Goal: Task Accomplishment & Management: Use online tool/utility

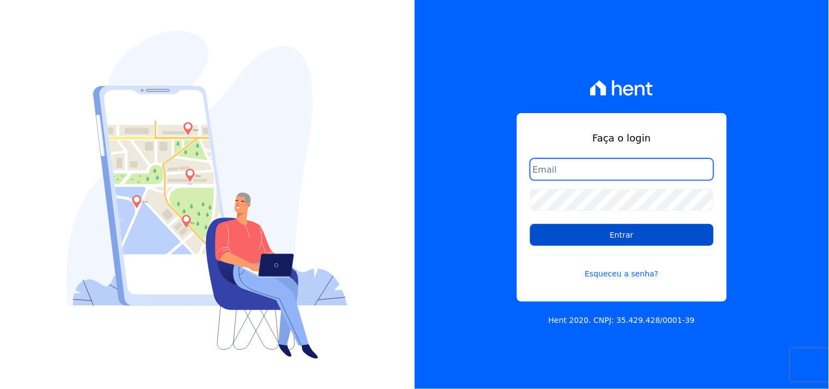
type input "[EMAIL_ADDRESS][DOMAIN_NAME]"
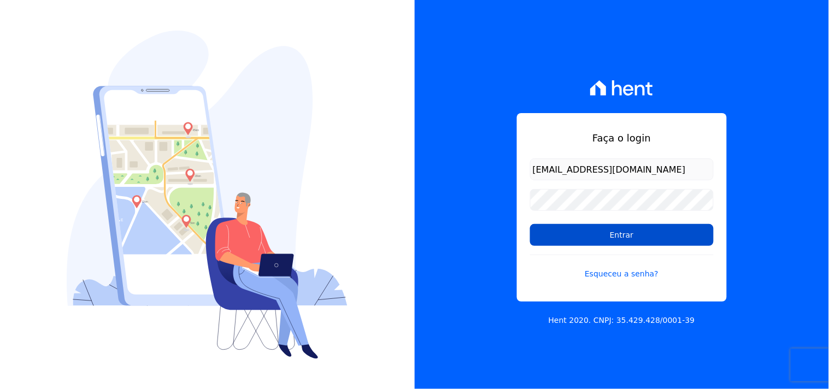
click at [624, 235] on input "Entrar" at bounding box center [622, 235] width 184 height 22
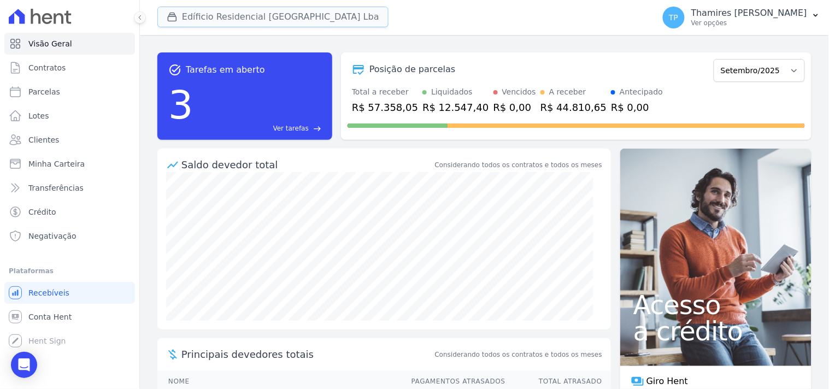
click at [174, 19] on icon "button" at bounding box center [172, 16] width 11 height 11
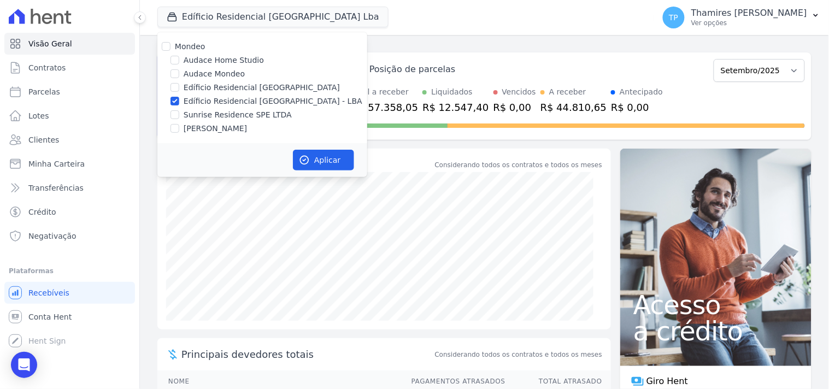
click at [199, 70] on label "Audace Mondeo" at bounding box center [214, 73] width 61 height 11
click at [179, 70] on input "Audace Mondeo" at bounding box center [174, 73] width 9 height 9
checkbox input "true"
click at [204, 96] on label "Edíficio Residencial [GEOGRAPHIC_DATA] - LBA" at bounding box center [273, 101] width 179 height 11
click at [179, 97] on input "Edíficio Residencial [GEOGRAPHIC_DATA] - LBA" at bounding box center [174, 101] width 9 height 9
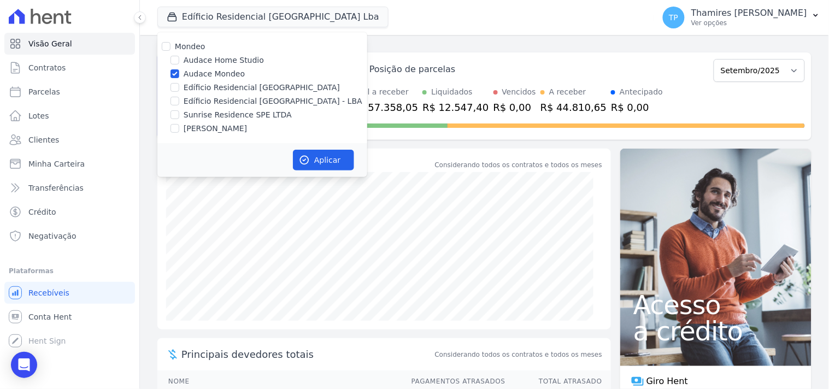
click at [272, 103] on label "Edíficio Residencial [GEOGRAPHIC_DATA] - LBA" at bounding box center [273, 101] width 179 height 11
click at [179, 103] on input "Edíficio Residencial [GEOGRAPHIC_DATA] - LBA" at bounding box center [174, 101] width 9 height 9
checkbox input "true"
click at [221, 74] on label "Audace Mondeo" at bounding box center [214, 73] width 61 height 11
click at [179, 74] on input "Audace Mondeo" at bounding box center [174, 73] width 9 height 9
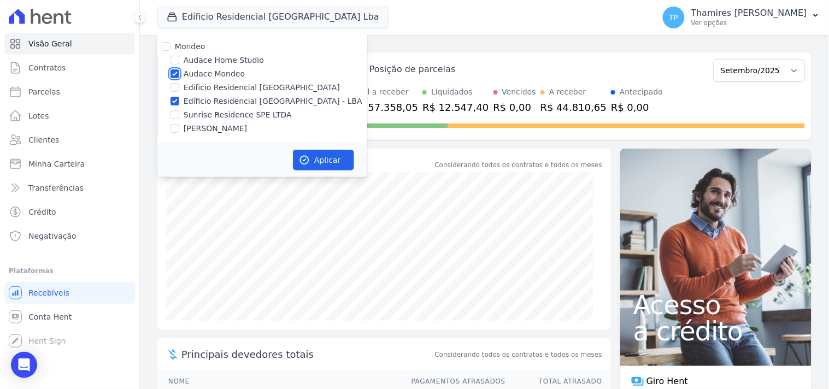
checkbox input "false"
click at [328, 158] on button "Aplicar" at bounding box center [323, 160] width 61 height 21
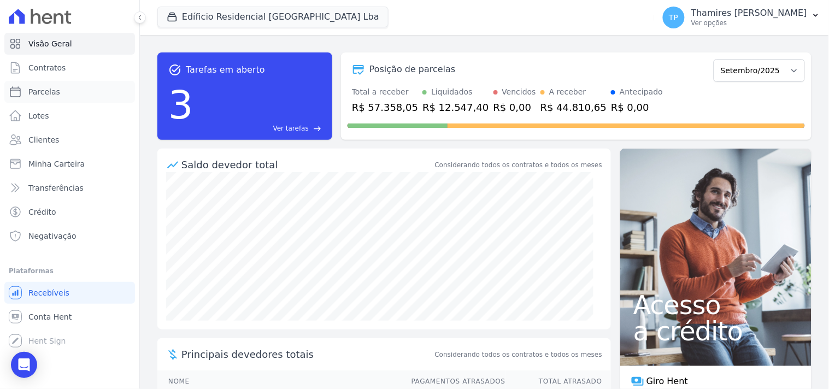
click at [104, 86] on link "Parcelas" at bounding box center [69, 92] width 131 height 22
select select
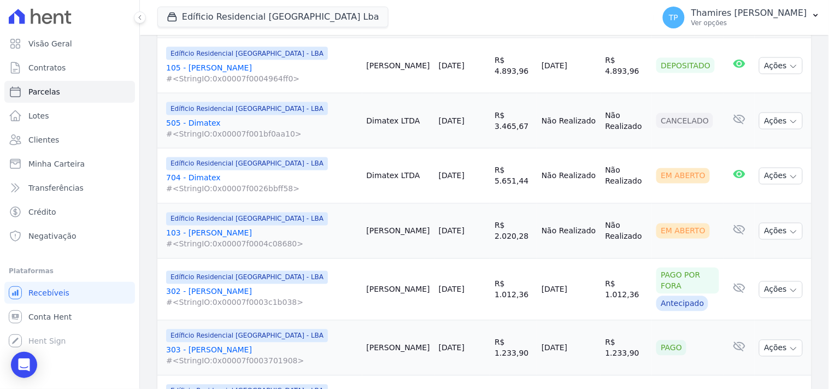
scroll to position [244, 0]
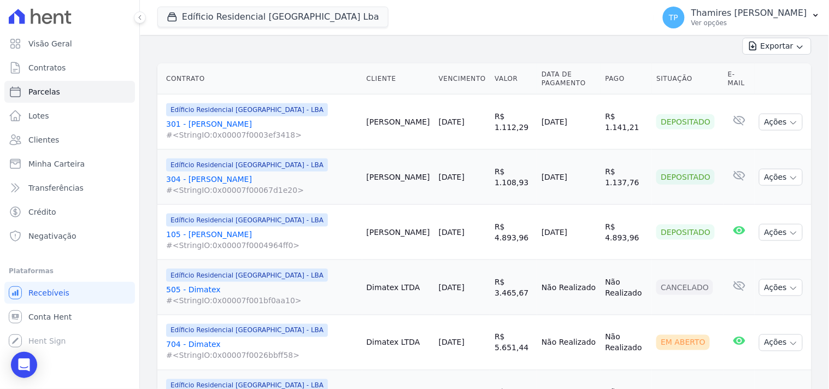
click at [226, 120] on link "301 - [PERSON_NAME] #<StringIO:0x00007f0003ef3418>" at bounding box center [262, 130] width 192 height 22
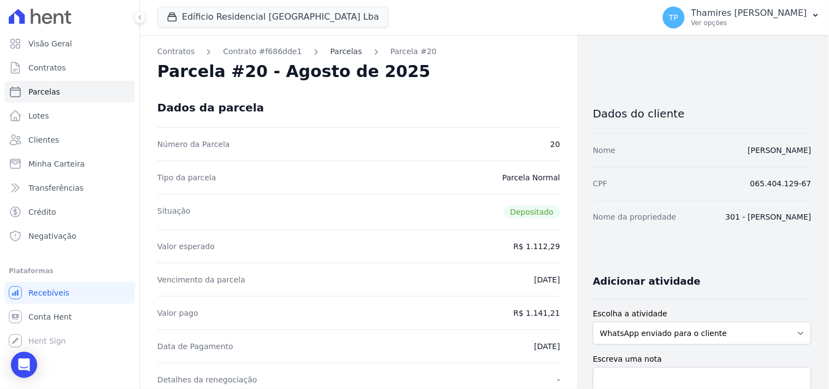
click at [341, 53] on link "Parcelas" at bounding box center [346, 51] width 32 height 11
select select
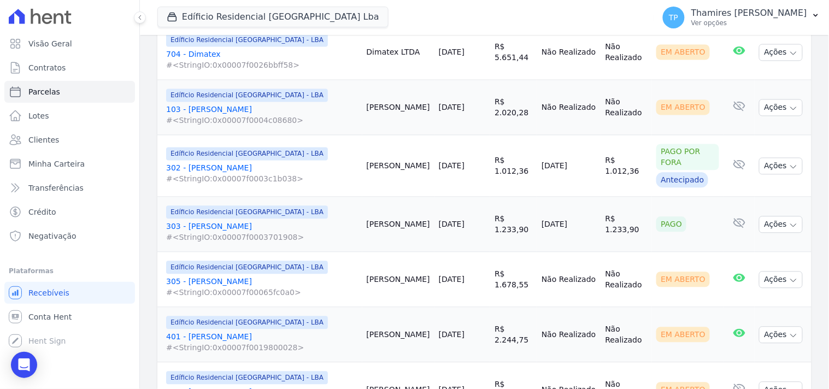
scroll to position [546, 0]
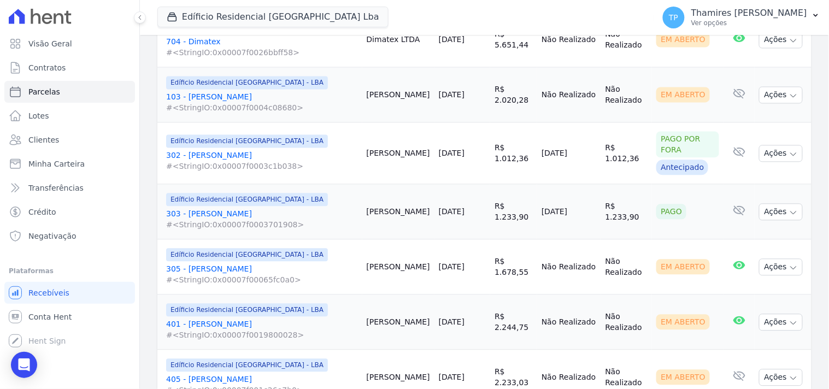
drag, startPoint x: 527, startPoint y: 208, endPoint x: 605, endPoint y: 213, distance: 77.7
click at [605, 213] on tr "Edíficio Residencial [GEOGRAPHIC_DATA] - LBA 303 - [PERSON_NAME] #<StringIO:0x0…" at bounding box center [484, 212] width 654 height 55
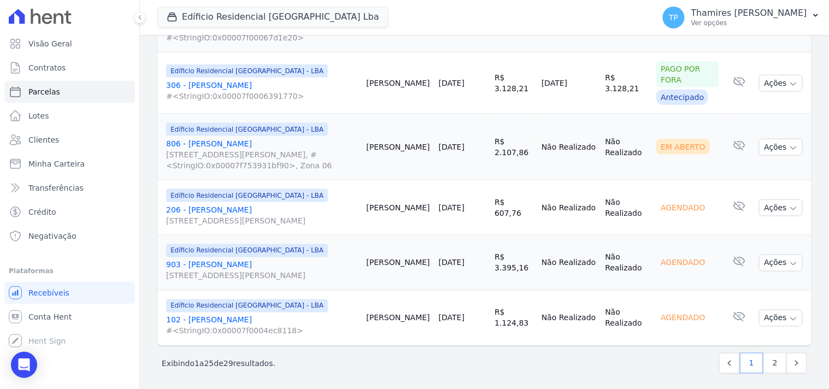
scroll to position [1397, 0]
click at [770, 359] on link "2" at bounding box center [774, 362] width 23 height 21
select select
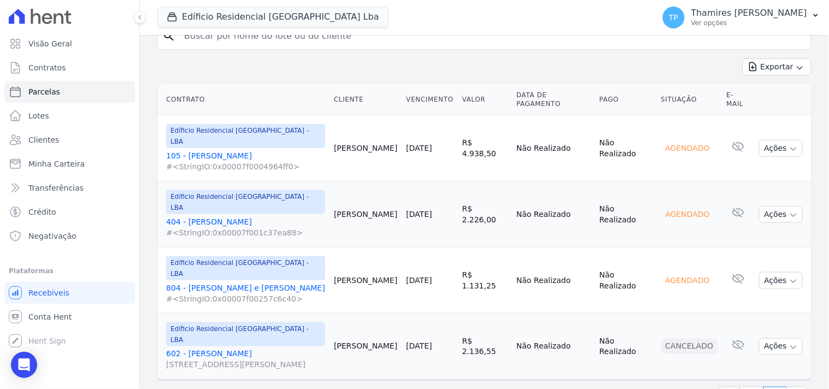
scroll to position [224, 0]
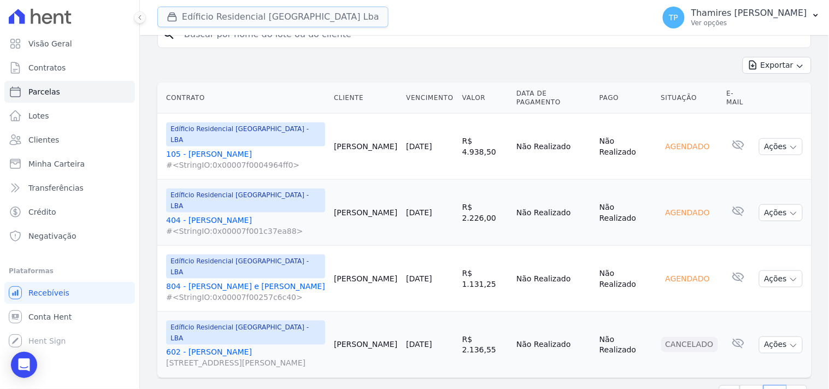
click at [298, 14] on button "Edíficio Residencial [GEOGRAPHIC_DATA] Lba" at bounding box center [272, 17] width 231 height 21
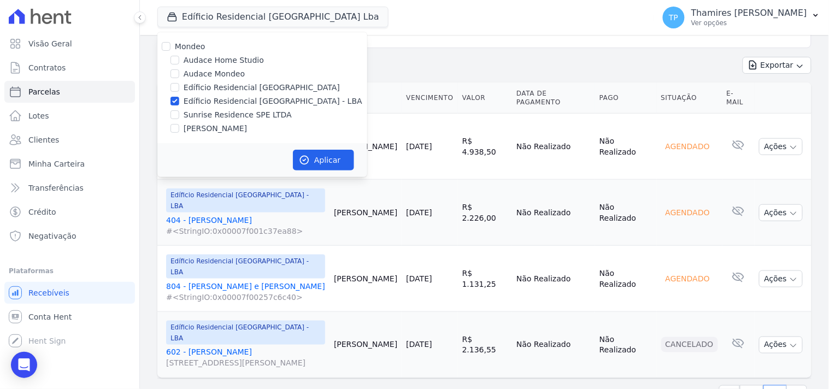
drag, startPoint x: 205, startPoint y: 122, endPoint x: 209, endPoint y: 110, distance: 12.1
click at [205, 123] on div "Mondeo Audace Home Studio Audace Mondeo Edíficio Residencial [GEOGRAPHIC_DATA] …" at bounding box center [262, 87] width 210 height 111
drag, startPoint x: 195, startPoint y: 128, endPoint x: 212, endPoint y: 82, distance: 49.4
click at [196, 129] on label "[PERSON_NAME]" at bounding box center [215, 128] width 63 height 11
click at [179, 129] on input "[PERSON_NAME]" at bounding box center [174, 128] width 9 height 9
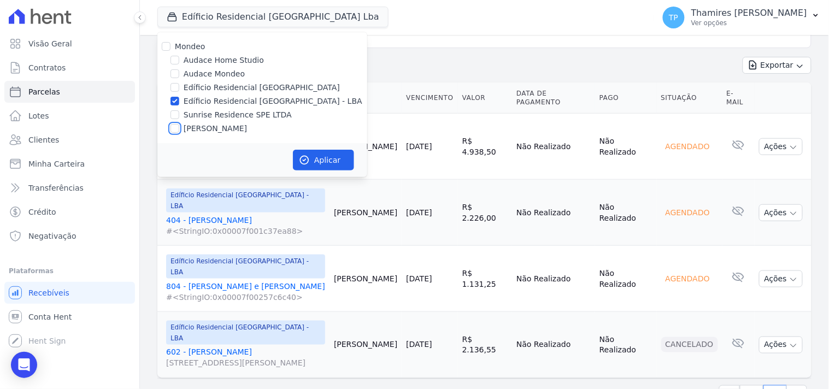
checkbox input "true"
click at [212, 98] on label "Edíficio Residencial [GEOGRAPHIC_DATA] - LBA" at bounding box center [273, 101] width 179 height 11
click at [179, 98] on input "Edíficio Residencial [GEOGRAPHIC_DATA] - LBA" at bounding box center [174, 101] width 9 height 9
checkbox input "false"
click at [345, 160] on button "Aplicar" at bounding box center [323, 160] width 61 height 21
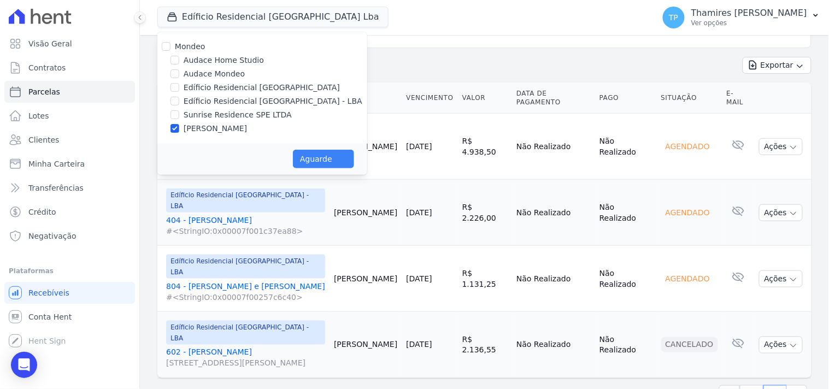
select select
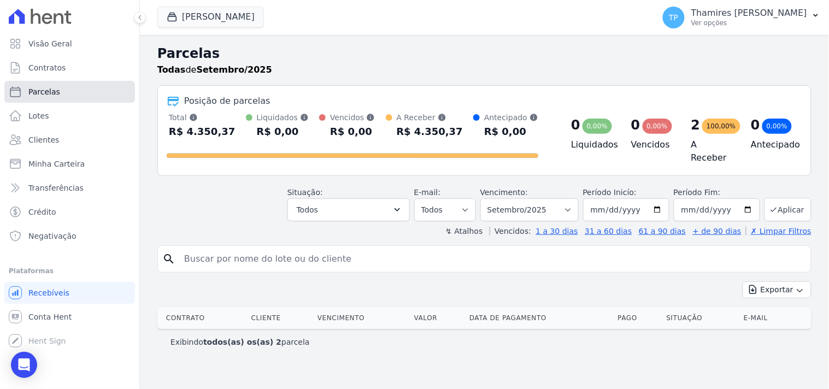
click at [86, 89] on link "Parcelas" at bounding box center [69, 92] width 131 height 22
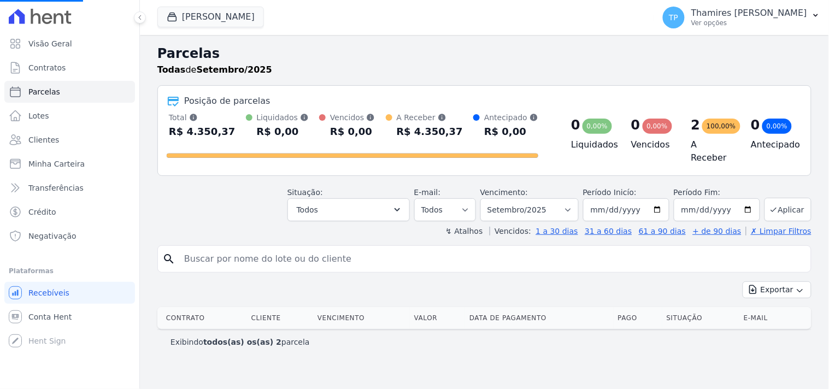
select select
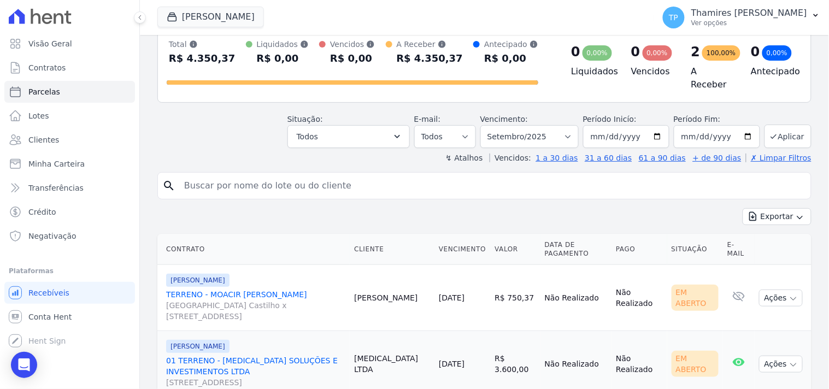
scroll to position [110, 0]
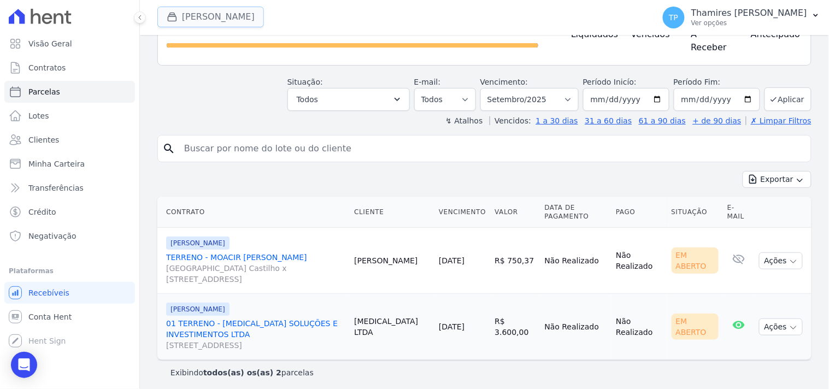
click at [233, 19] on button "[PERSON_NAME]" at bounding box center [210, 17] width 107 height 21
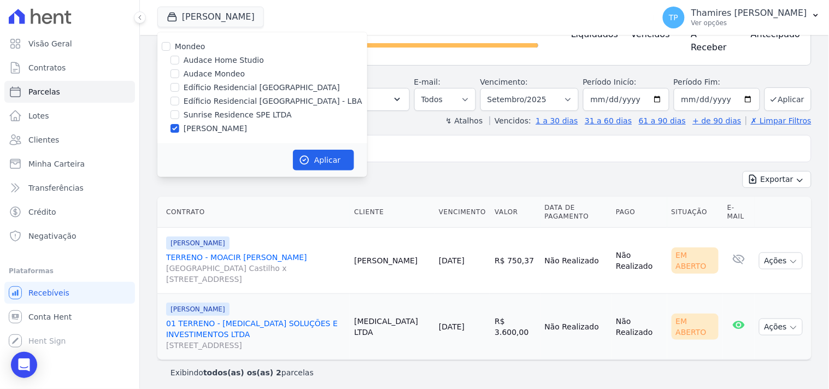
click at [221, 84] on label "Edíficio Residencial [GEOGRAPHIC_DATA]" at bounding box center [262, 87] width 156 height 11
click at [179, 84] on input "Edíficio Residencial [GEOGRAPHIC_DATA]" at bounding box center [174, 87] width 9 height 9
checkbox input "true"
click at [215, 73] on label "Audace Mondeo" at bounding box center [214, 73] width 61 height 11
click at [179, 73] on input "Audace Mondeo" at bounding box center [174, 73] width 9 height 9
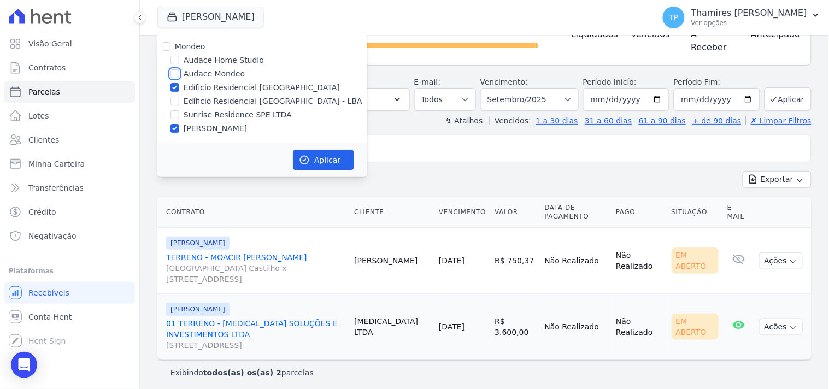
checkbox input "true"
click at [217, 86] on label "Edíficio Residencial [GEOGRAPHIC_DATA]" at bounding box center [262, 87] width 156 height 11
click at [179, 86] on input "Edíficio Residencial [GEOGRAPHIC_DATA]" at bounding box center [174, 87] width 9 height 9
checkbox input "false"
click at [214, 123] on label "[PERSON_NAME]" at bounding box center [215, 128] width 63 height 11
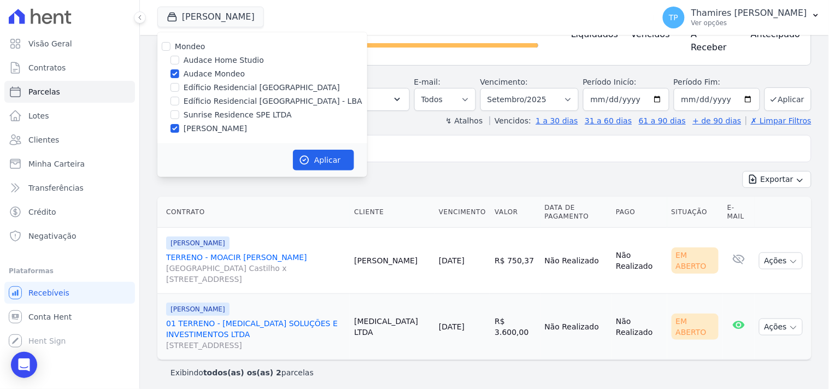
click at [179, 124] on input "[PERSON_NAME]" at bounding box center [174, 128] width 9 height 9
checkbox input "false"
click at [320, 157] on button "Aplicar" at bounding box center [323, 160] width 61 height 21
select select
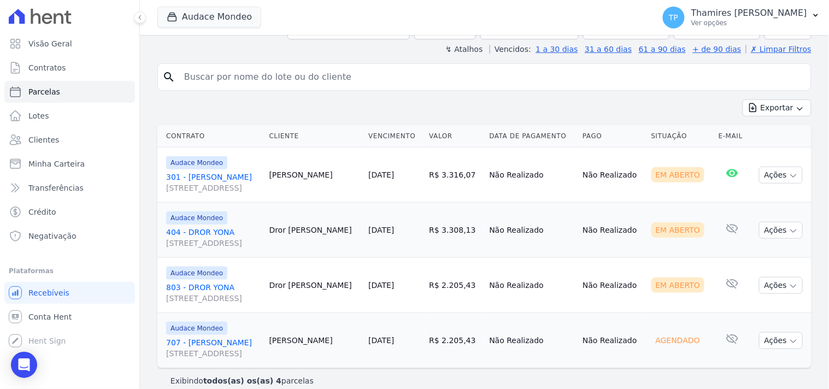
scroll to position [190, 0]
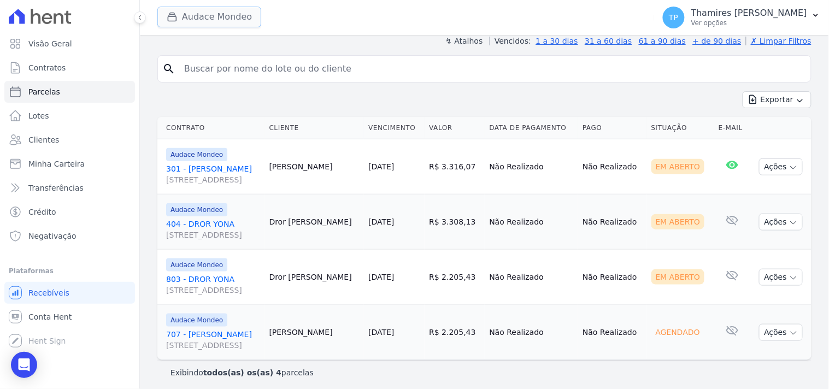
click at [210, 21] on button "Audace Mondeo" at bounding box center [209, 17] width 104 height 21
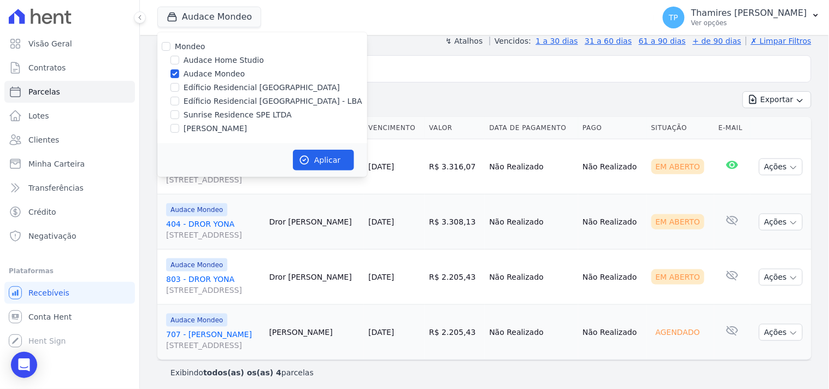
click at [210, 112] on label "Sunrise Residence SPE LTDA" at bounding box center [238, 114] width 108 height 11
click at [179, 112] on input "Sunrise Residence SPE LTDA" at bounding box center [174, 114] width 9 height 9
checkbox input "true"
click at [205, 69] on label "Audace Mondeo" at bounding box center [214, 73] width 61 height 11
click at [179, 69] on input "Audace Mondeo" at bounding box center [174, 73] width 9 height 9
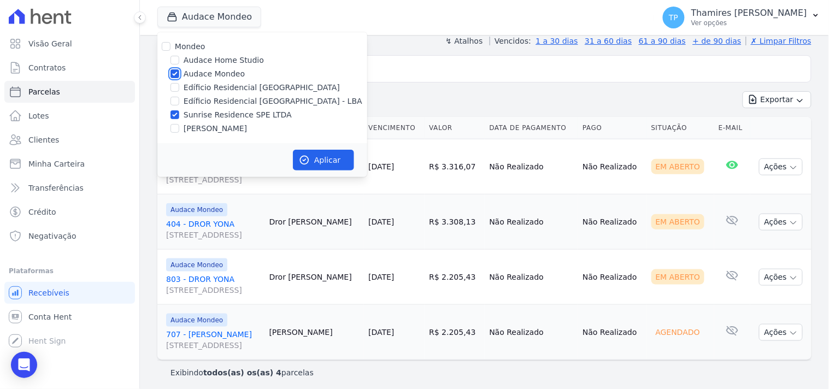
checkbox input "false"
click at [345, 166] on button "Aplicar" at bounding box center [323, 160] width 61 height 21
select select
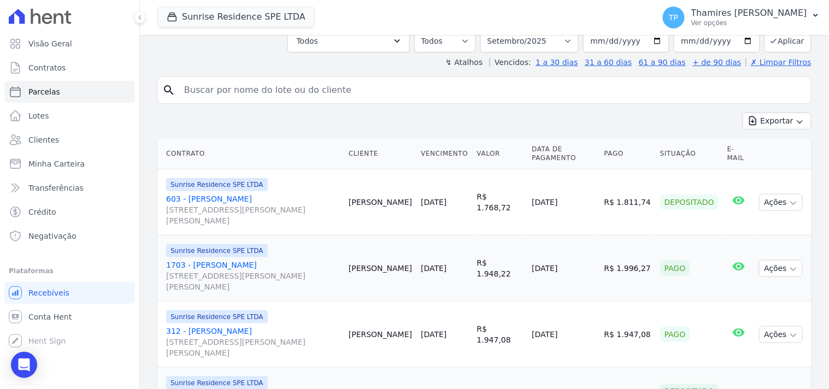
scroll to position [243, 0]
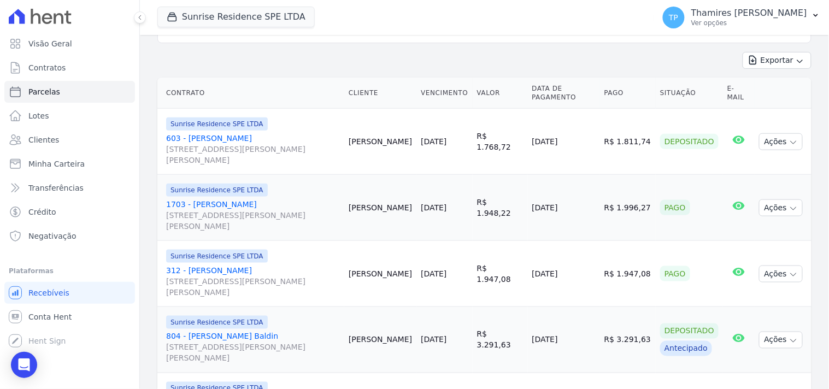
drag, startPoint x: 531, startPoint y: 192, endPoint x: 598, endPoint y: 192, distance: 66.6
click at [598, 192] on td "[DATE]" at bounding box center [563, 208] width 72 height 66
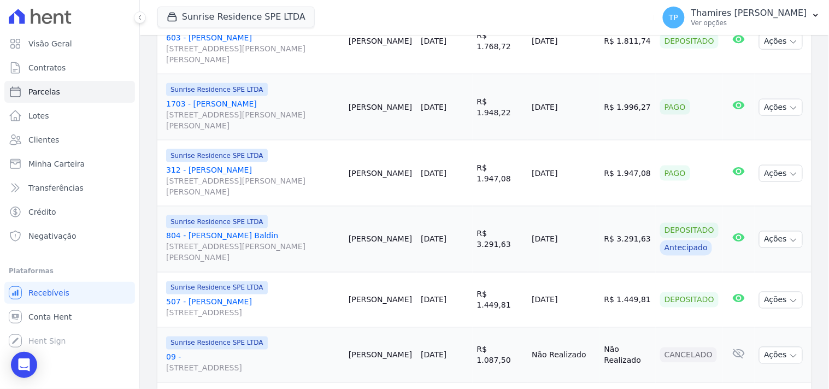
scroll to position [364, 0]
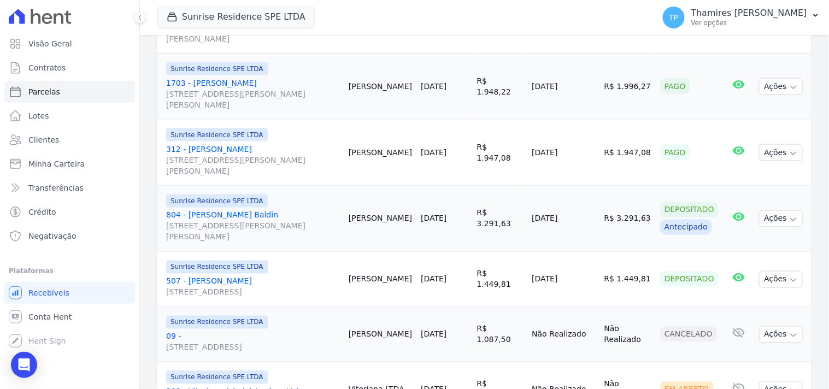
drag, startPoint x: 533, startPoint y: 137, endPoint x: 608, endPoint y: 135, distance: 76.0
click at [608, 135] on tr "Sunrise Residence SPE LTDA 312 - [PERSON_NAME] [STREET_ADDRESS][PERSON_NAME][PE…" at bounding box center [484, 153] width 654 height 66
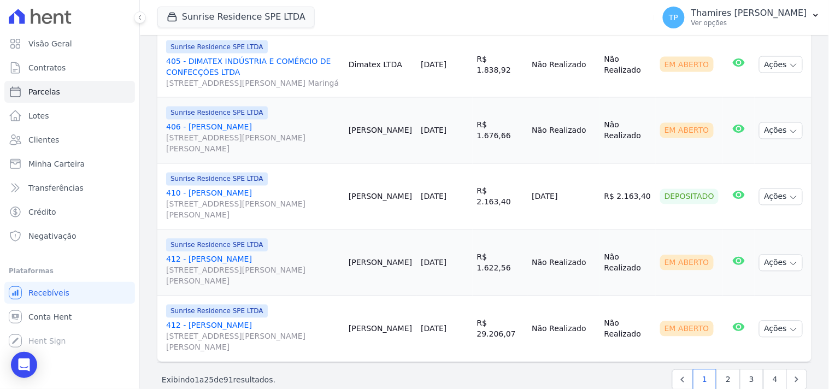
scroll to position [1547, 0]
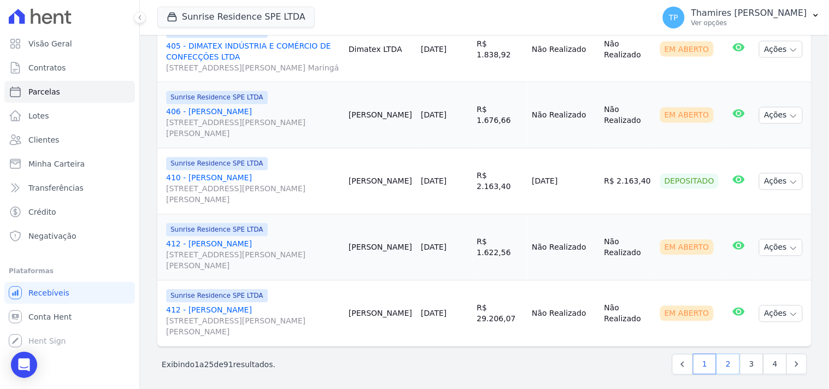
click at [724, 355] on link "2" at bounding box center [727, 364] width 23 height 21
select select
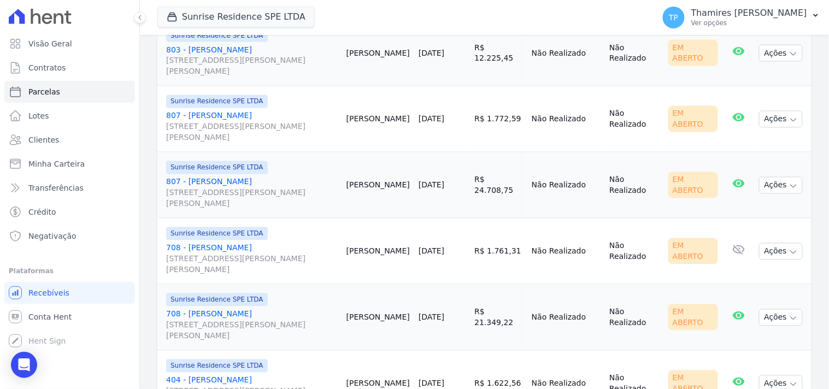
scroll to position [1646, 0]
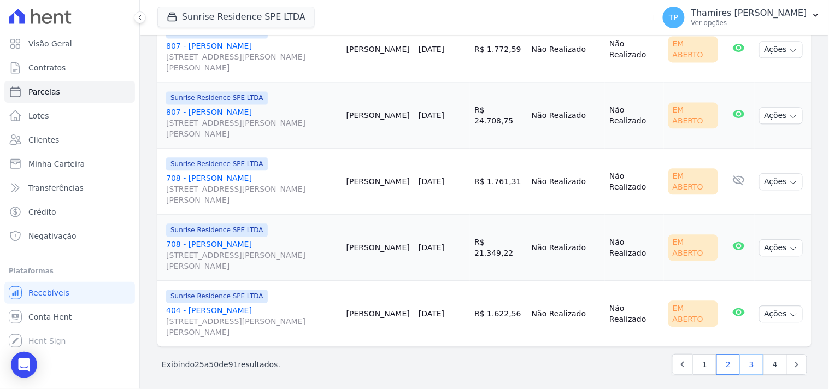
click at [742, 364] on link "3" at bounding box center [751, 364] width 23 height 21
select select
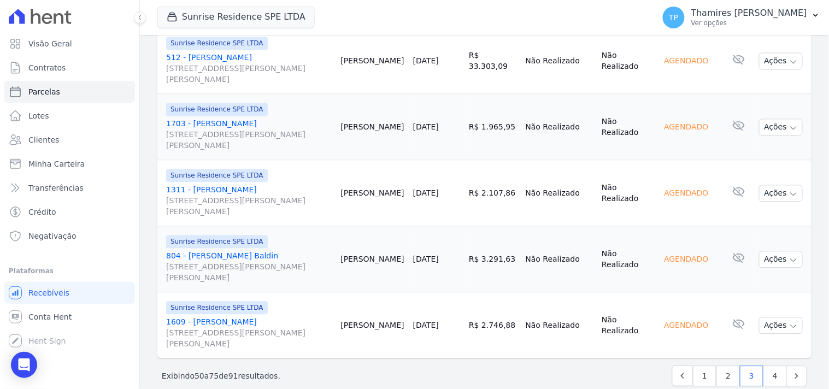
scroll to position [1646, 0]
click at [768, 365] on link "4" at bounding box center [774, 375] width 23 height 21
select select
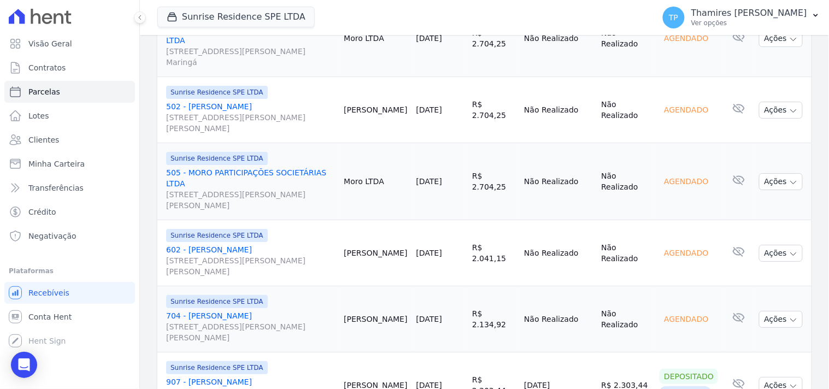
scroll to position [1051, 0]
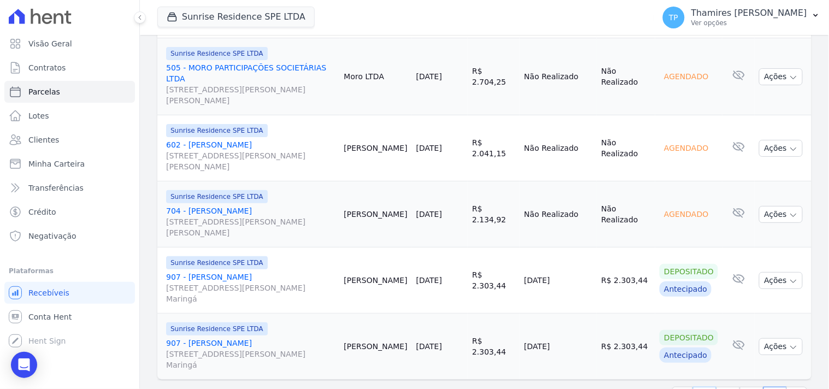
select select
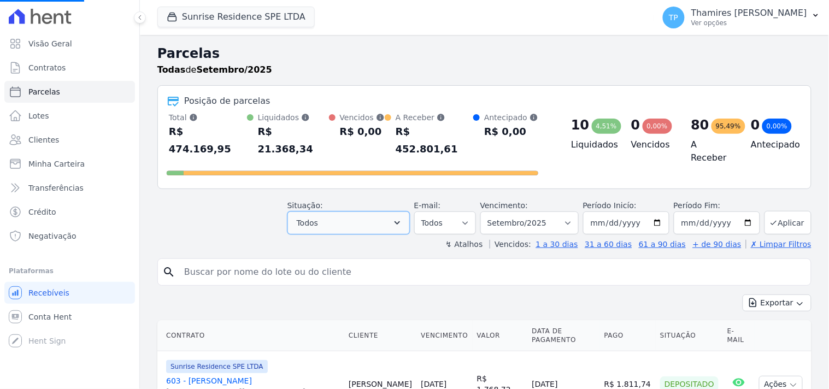
click at [367, 211] on button "Todos" at bounding box center [348, 222] width 122 height 23
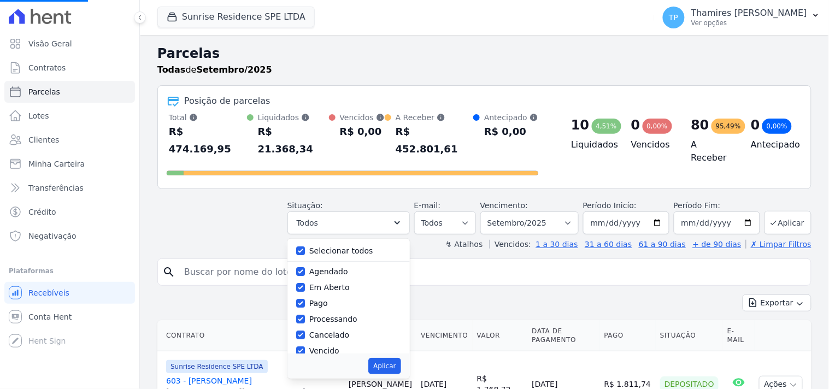
select select
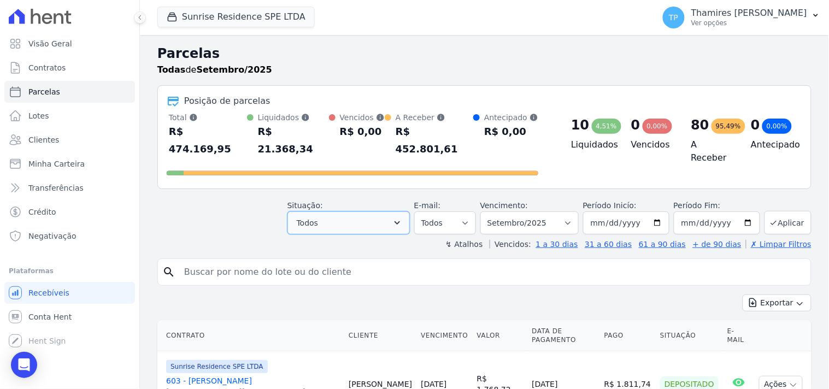
click at [343, 211] on button "Todos" at bounding box center [348, 222] width 122 height 23
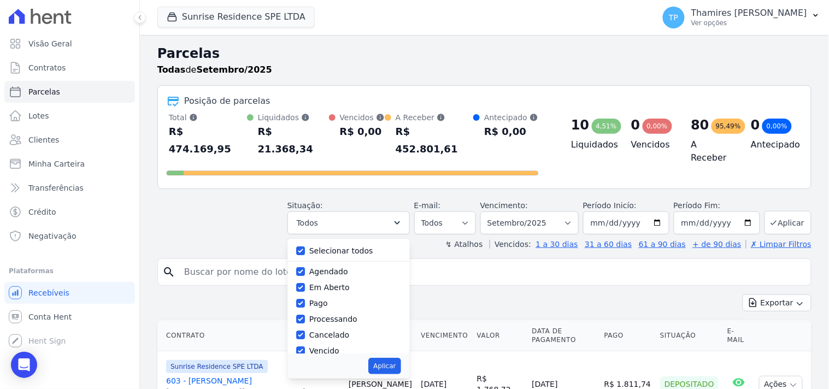
click at [256, 210] on div "Situação: Agendado Em Aberto Pago Processando Cancelado Vencido Transferindo De…" at bounding box center [484, 215] width 654 height 39
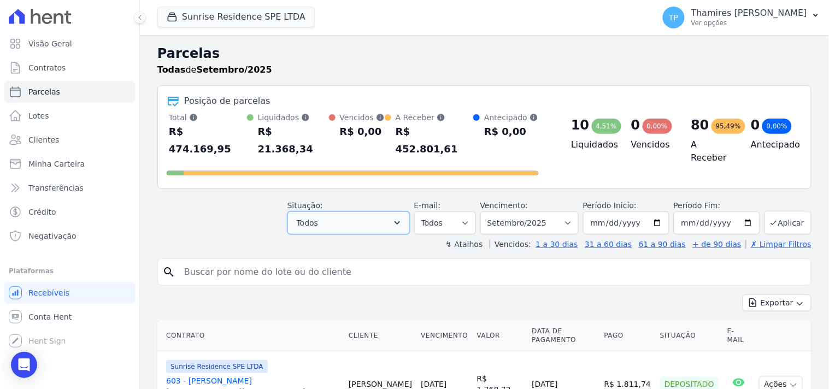
click at [318, 216] on span "Todos" at bounding box center [307, 222] width 21 height 13
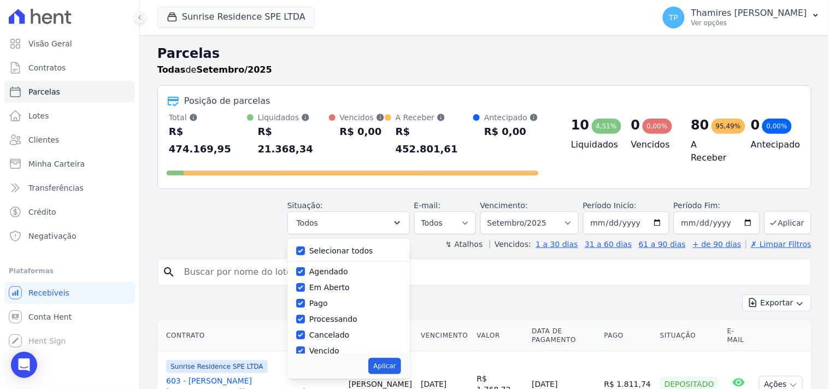
click at [317, 243] on div "Selecionar todos" at bounding box center [348, 251] width 105 height 16
click at [305, 246] on input "Selecionar todos" at bounding box center [300, 250] width 9 height 9
checkbox input "false"
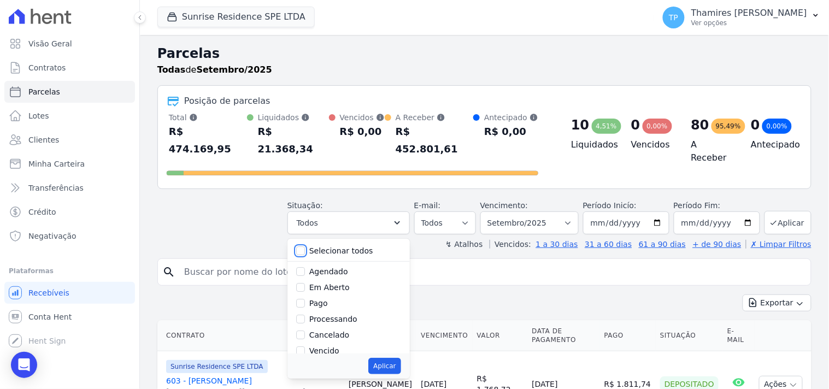
checkbox input "false"
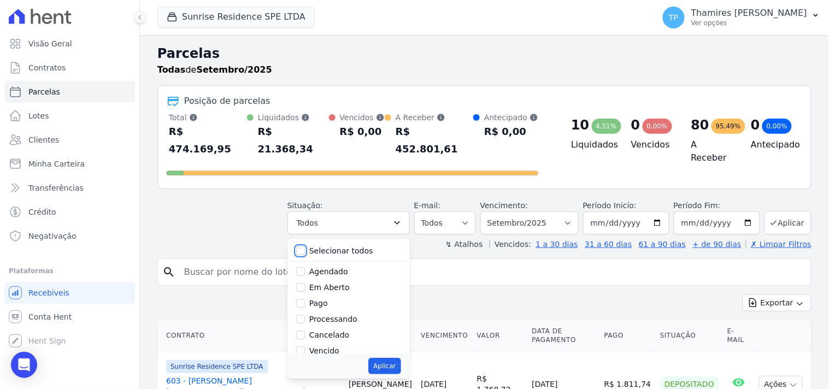
checkbox input "false"
click at [320, 299] on label "Pago" at bounding box center [318, 303] width 19 height 9
click at [305, 299] on input "Pago" at bounding box center [300, 303] width 9 height 9
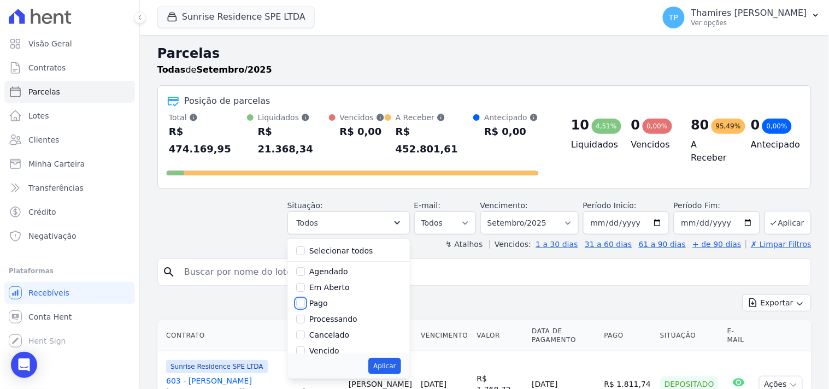
checkbox input "true"
click at [340, 289] on label "Transferindo" at bounding box center [333, 293] width 48 height 9
click at [305, 289] on input "Transferindo" at bounding box center [300, 293] width 9 height 9
checkbox input "true"
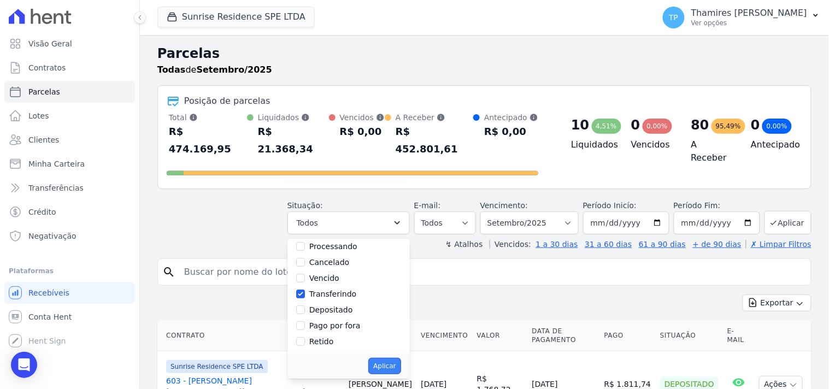
click at [399, 358] on button "Aplicar" at bounding box center [384, 366] width 32 height 16
select select "paid"
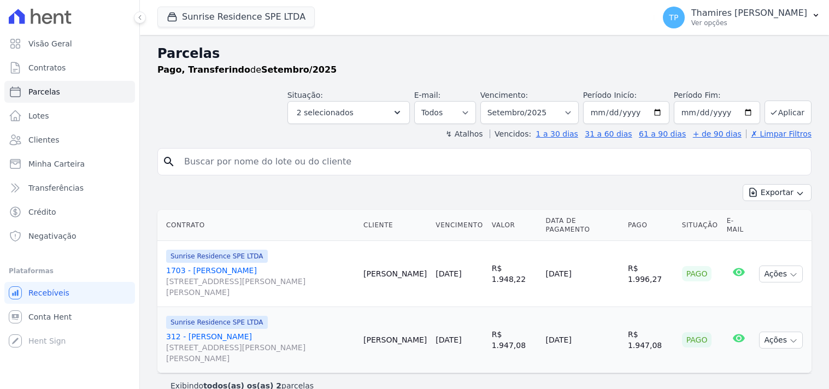
select select
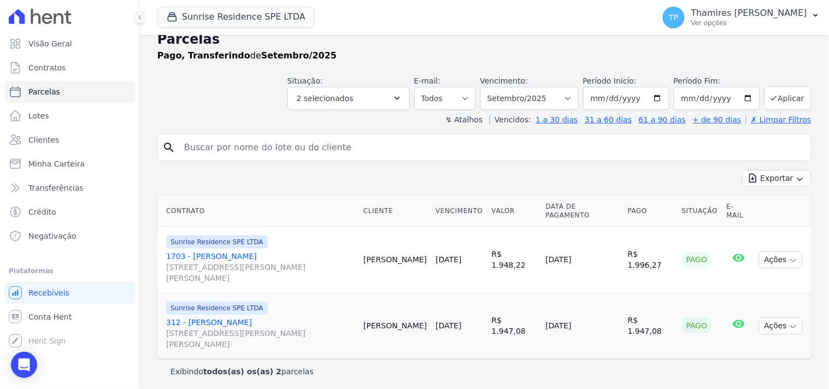
scroll to position [17, 0]
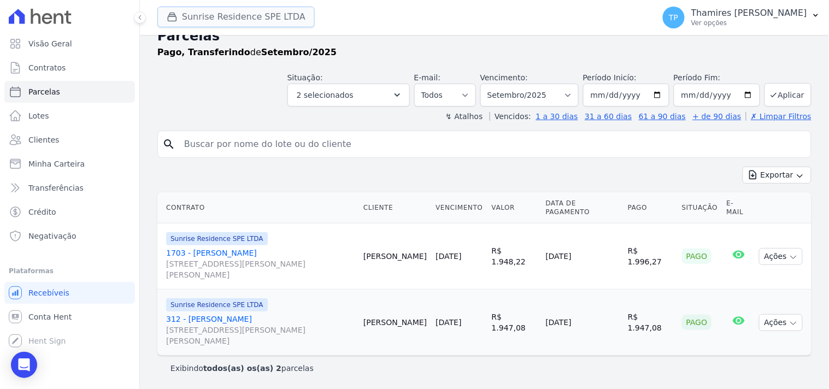
click at [224, 22] on button "Sunrise Residence SPE LTDA" at bounding box center [235, 17] width 157 height 21
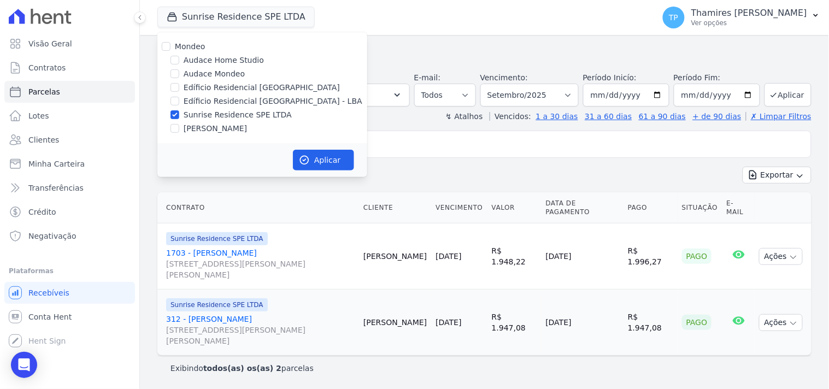
click at [221, 102] on label "Edíficio Residencial Grevílea Park - LBA" at bounding box center [273, 101] width 179 height 11
click at [179, 102] on input "Edíficio Residencial [GEOGRAPHIC_DATA] - LBA" at bounding box center [174, 101] width 9 height 9
checkbox input "true"
click at [218, 111] on label "Sunrise Residence SPE LTDA" at bounding box center [238, 114] width 108 height 11
click at [179, 111] on input "Sunrise Residence SPE LTDA" at bounding box center [174, 114] width 9 height 9
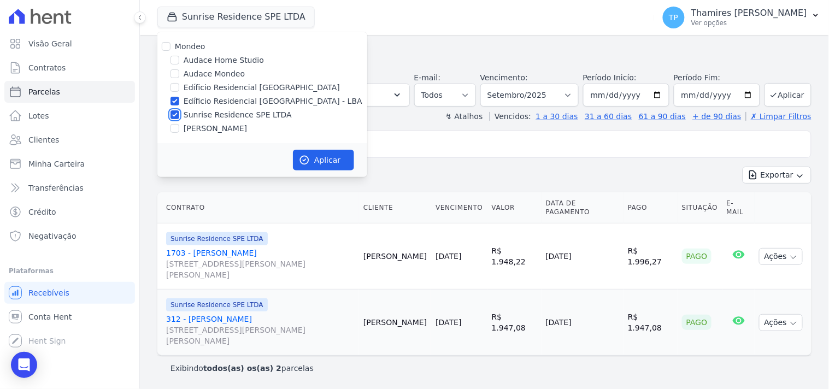
checkbox input "false"
click at [336, 150] on button "Aplicar" at bounding box center [323, 160] width 61 height 21
select select
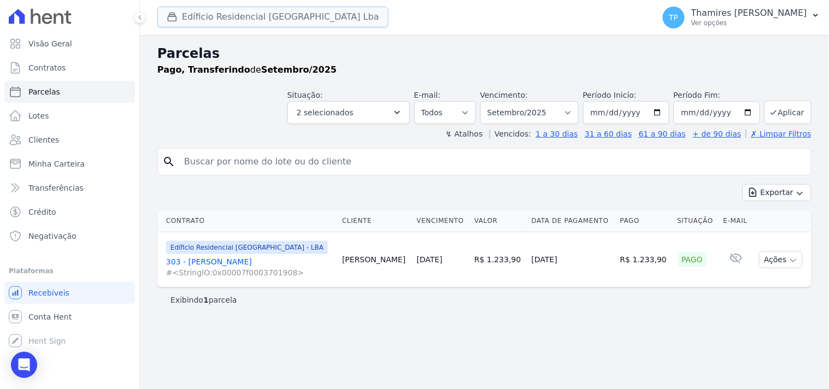
click at [231, 14] on button "Edíficio Residencial [GEOGRAPHIC_DATA] Lba" at bounding box center [272, 17] width 231 height 21
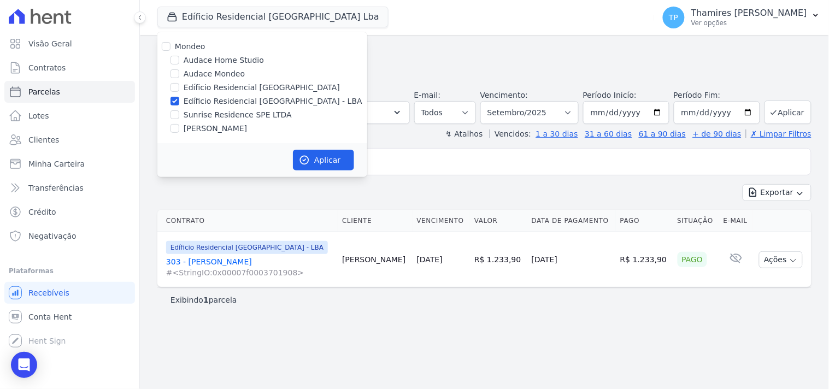
click at [220, 75] on label "Audace Mondeo" at bounding box center [214, 73] width 61 height 11
click at [179, 75] on input "Audace Mondeo" at bounding box center [174, 73] width 9 height 9
checkbox input "true"
click at [223, 100] on label "Edíficio Residencial [GEOGRAPHIC_DATA] - LBA" at bounding box center [273, 101] width 179 height 11
click at [179, 100] on input "Edíficio Residencial [GEOGRAPHIC_DATA] - LBA" at bounding box center [174, 101] width 9 height 9
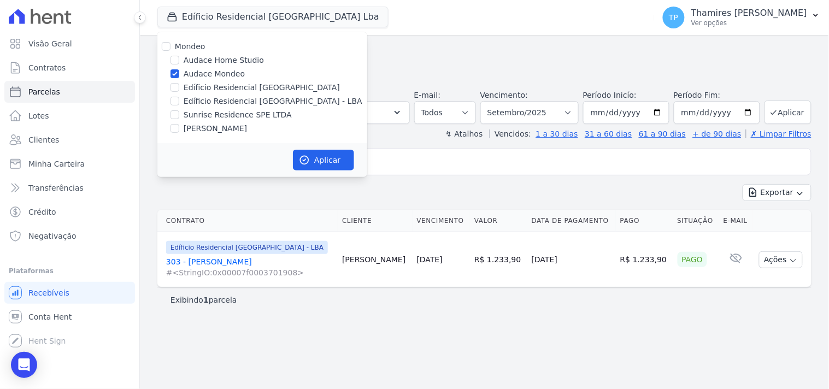
click at [200, 97] on label "Edíficio Residencial [GEOGRAPHIC_DATA] - LBA" at bounding box center [273, 101] width 179 height 11
click at [179, 97] on input "Edíficio Residencial [GEOGRAPHIC_DATA] - LBA" at bounding box center [174, 101] width 9 height 9
checkbox input "true"
click at [202, 116] on label "Sunrise Residence SPE LTDA" at bounding box center [238, 114] width 108 height 11
click at [179, 116] on input "Sunrise Residence SPE LTDA" at bounding box center [174, 114] width 9 height 9
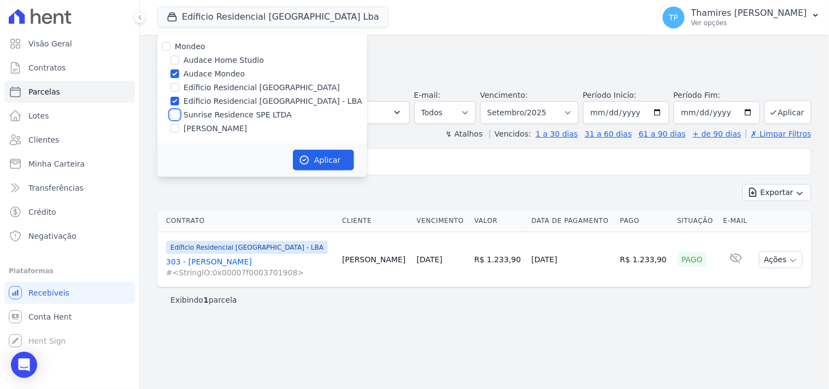
checkbox input "true"
click at [200, 127] on label "[PERSON_NAME]" at bounding box center [215, 128] width 63 height 11
click at [179, 127] on input "[PERSON_NAME]" at bounding box center [174, 128] width 9 height 9
checkbox input "true"
click at [245, 199] on div "Exportar Exportar PDF Exportar CSV" at bounding box center [484, 197] width 654 height 26
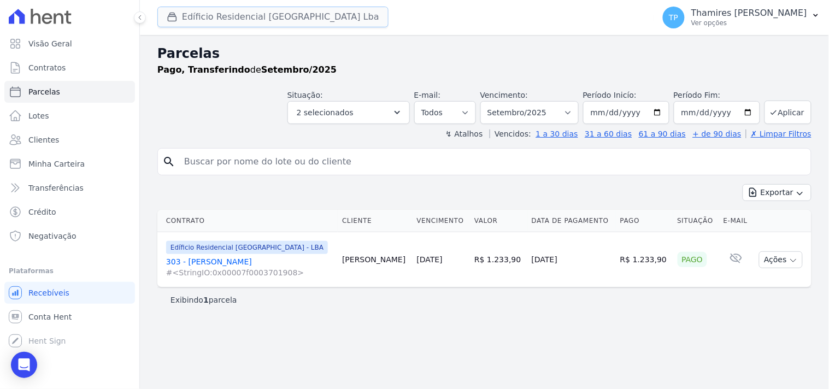
click at [281, 8] on button "Edíficio Residencial [GEOGRAPHIC_DATA] Lba" at bounding box center [272, 17] width 231 height 21
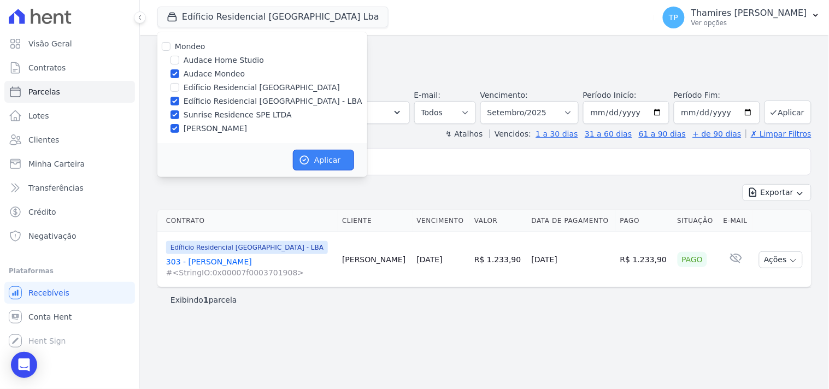
click at [318, 154] on button "Aplicar" at bounding box center [323, 160] width 61 height 21
select select
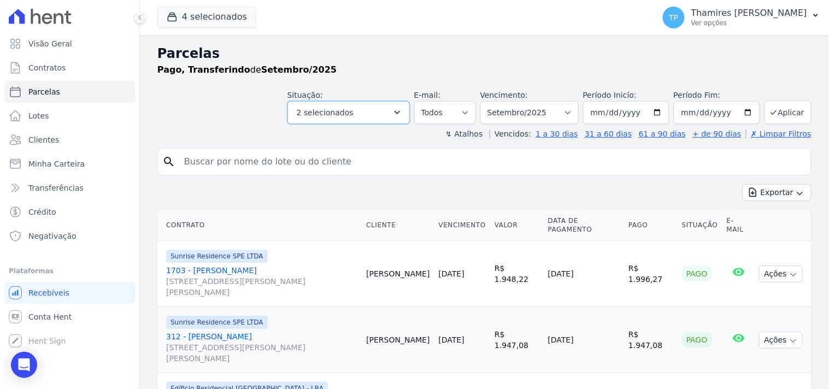
click at [376, 115] on button "2 selecionados" at bounding box center [348, 112] width 122 height 23
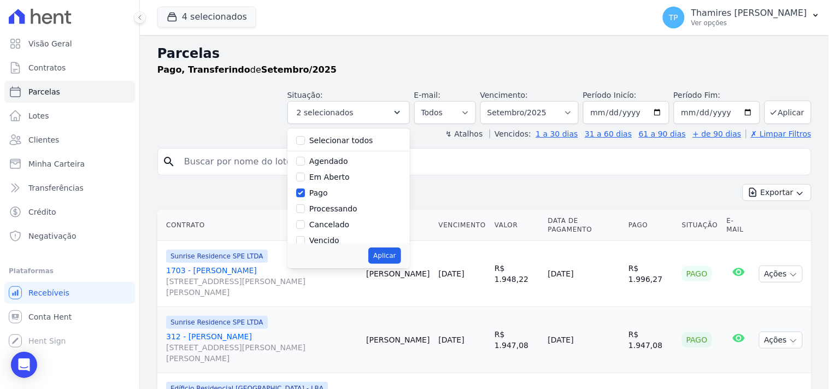
click at [357, 140] on label "Selecionar todos" at bounding box center [341, 140] width 64 height 9
click at [305, 140] on input "Selecionar todos" at bounding box center [300, 140] width 9 height 9
checkbox input "true"
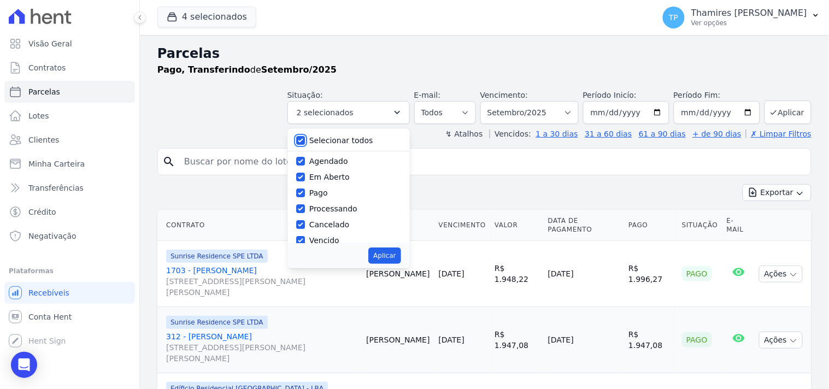
checkbox input "true"
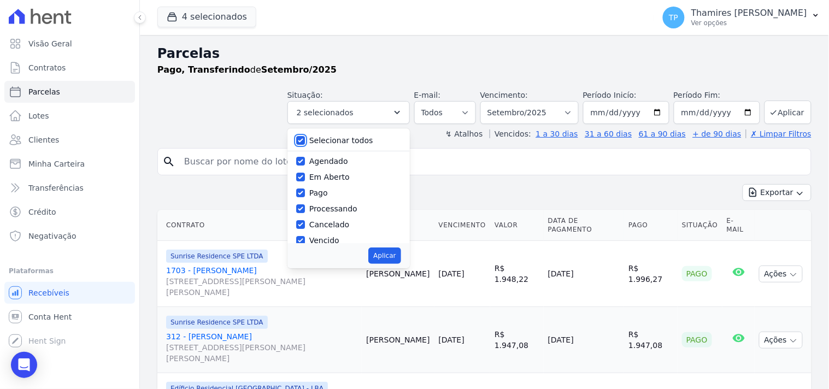
checkbox input "true"
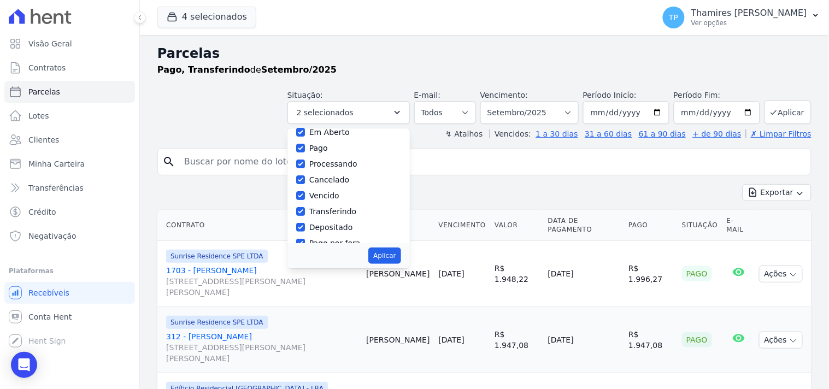
scroll to position [0, 0]
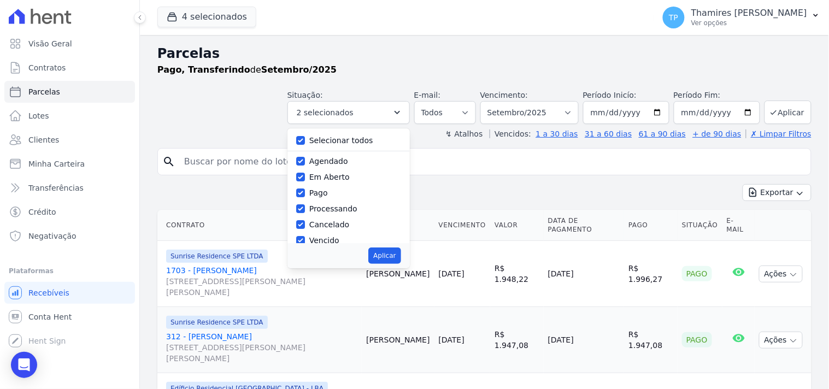
click at [340, 140] on label "Selecionar todos" at bounding box center [341, 140] width 64 height 9
click at [305, 140] on input "Selecionar todos" at bounding box center [300, 140] width 9 height 9
checkbox input "false"
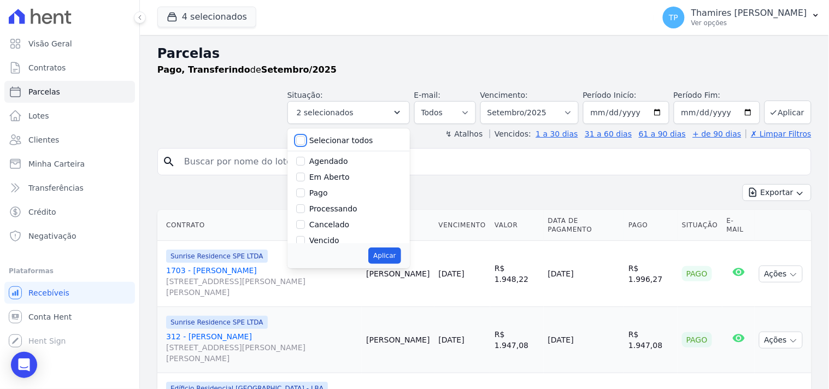
checkbox input "false"
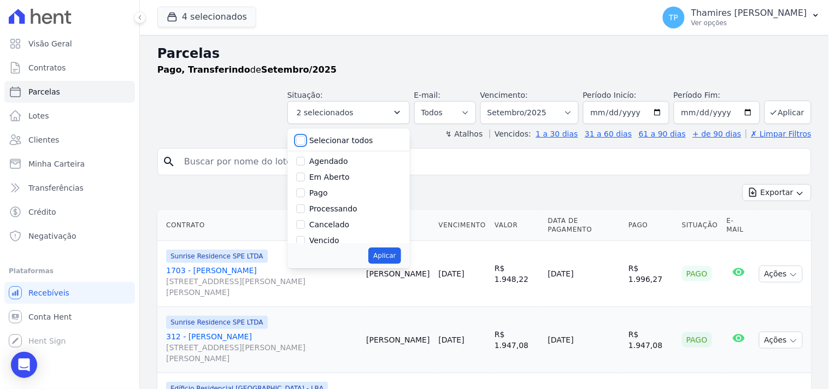
checkbox input "false"
click at [336, 180] on label "Vencido" at bounding box center [324, 179] width 30 height 9
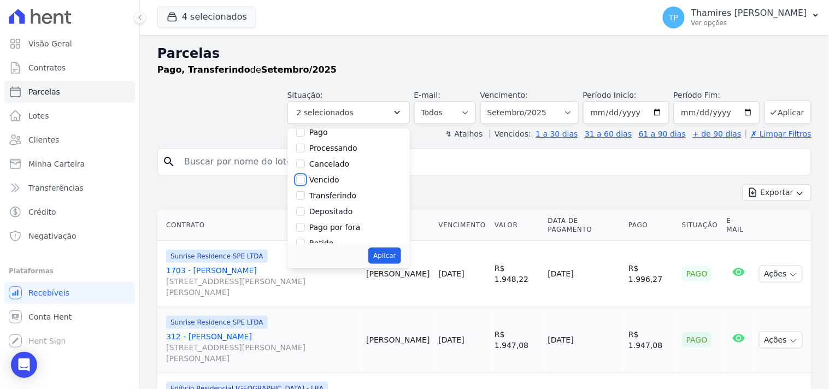
click at [305, 180] on input "Vencido" at bounding box center [300, 179] width 9 height 9
checkbox input "true"
click at [395, 258] on button "Aplicar" at bounding box center [384, 255] width 32 height 16
select select "overdue"
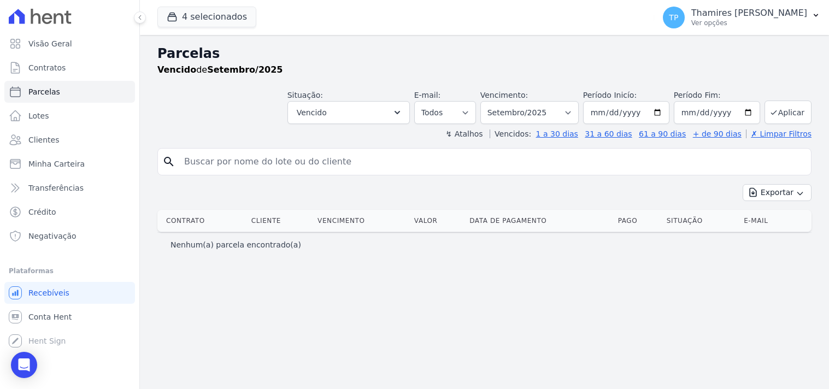
select select
